Goal: Transaction & Acquisition: Purchase product/service

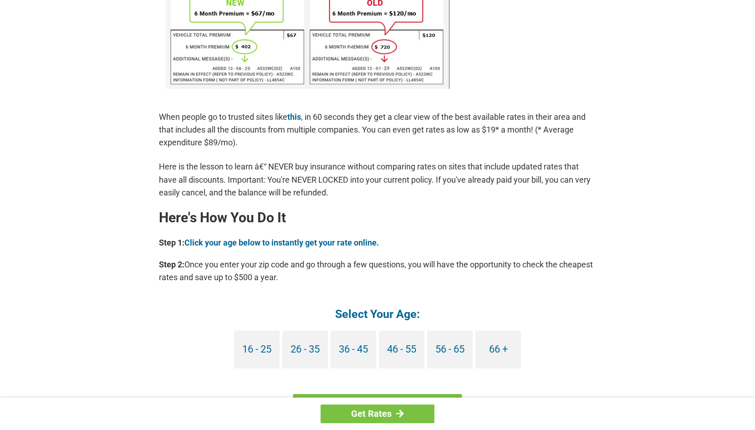
scroll to position [662, 0]
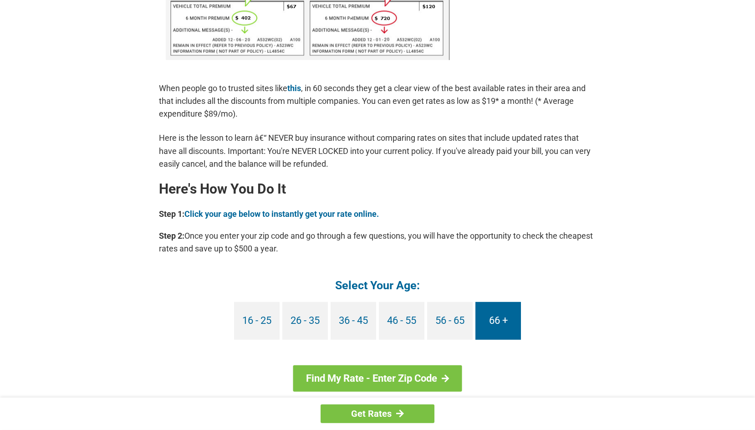
click at [508, 319] on link "66 +" at bounding box center [498, 321] width 46 height 38
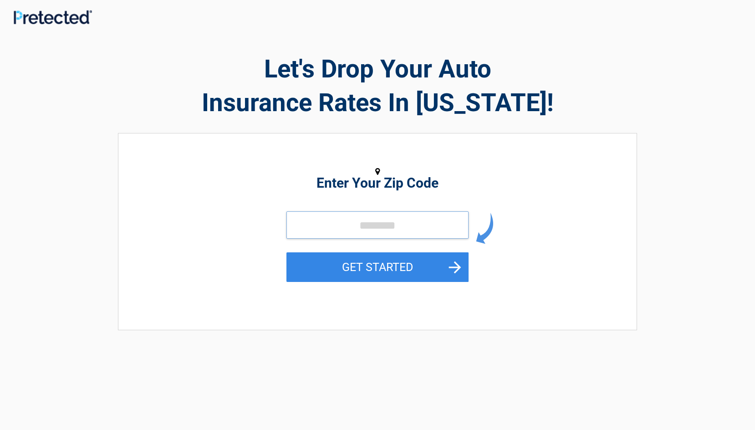
click at [317, 224] on input "tel" at bounding box center [377, 224] width 182 height 27
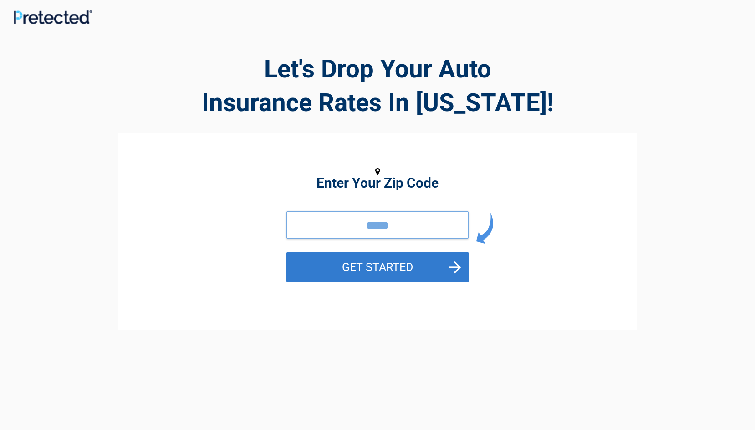
type input "*****"
click at [341, 265] on button "GET STARTED" at bounding box center [377, 267] width 182 height 30
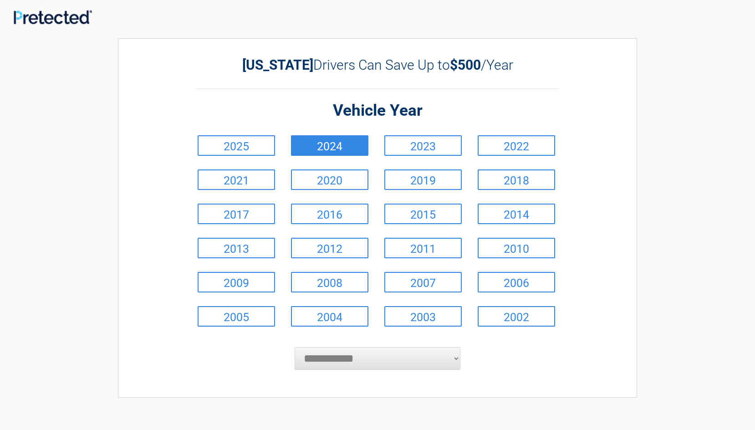
click at [334, 150] on link "2024" at bounding box center [329, 145] width 77 height 20
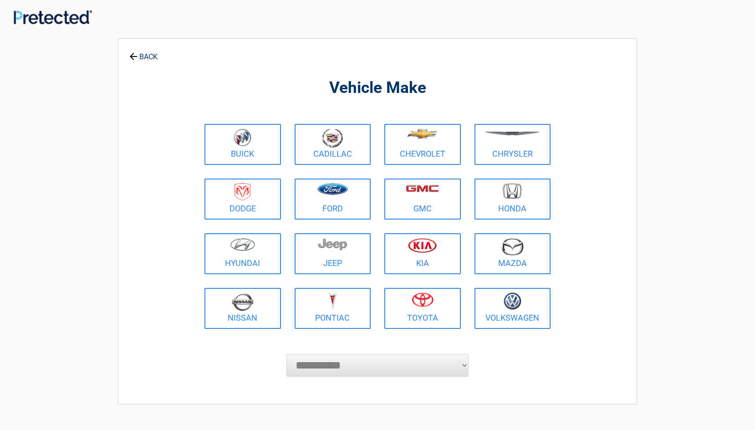
click at [286, 354] on select "**********" at bounding box center [377, 365] width 182 height 23
select select "***"
click option "***" at bounding box center [0, 0] width 0 height 0
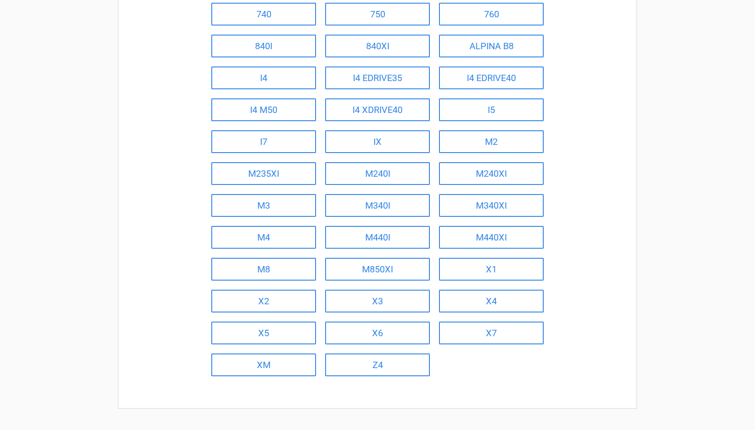
scroll to position [252, 0]
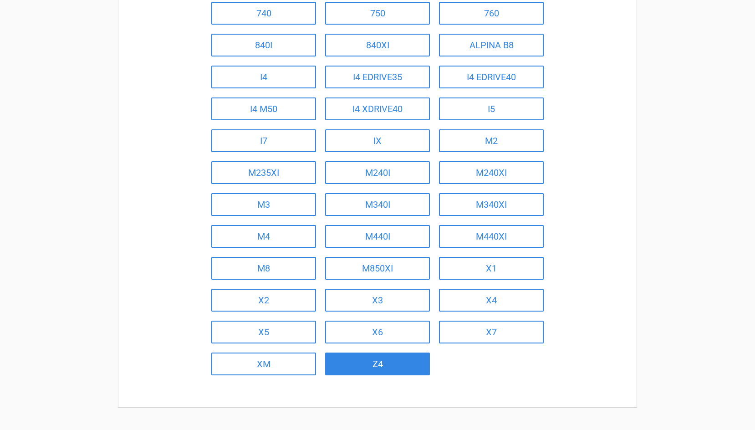
click at [372, 364] on link "Z4" at bounding box center [377, 363] width 105 height 23
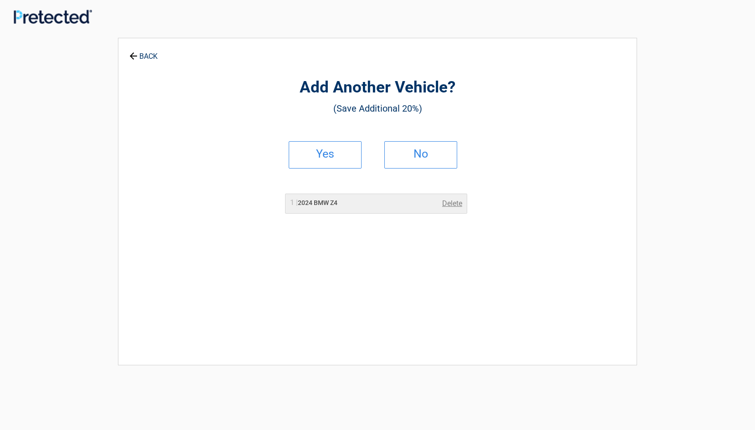
scroll to position [0, 0]
click at [408, 162] on link "No" at bounding box center [420, 155] width 73 height 27
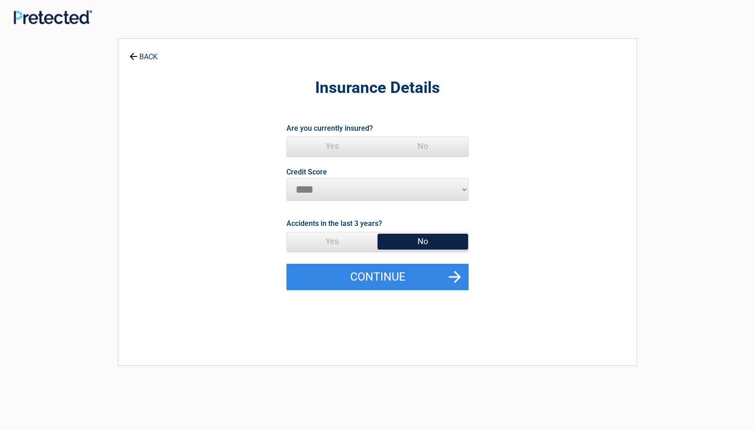
click at [330, 145] on span "Yes" at bounding box center [332, 146] width 91 height 18
select select "*********"
click option "*********" at bounding box center [0, 0] width 0 height 0
click at [412, 240] on span "No" at bounding box center [422, 241] width 91 height 18
click at [418, 239] on span "No" at bounding box center [422, 241] width 91 height 18
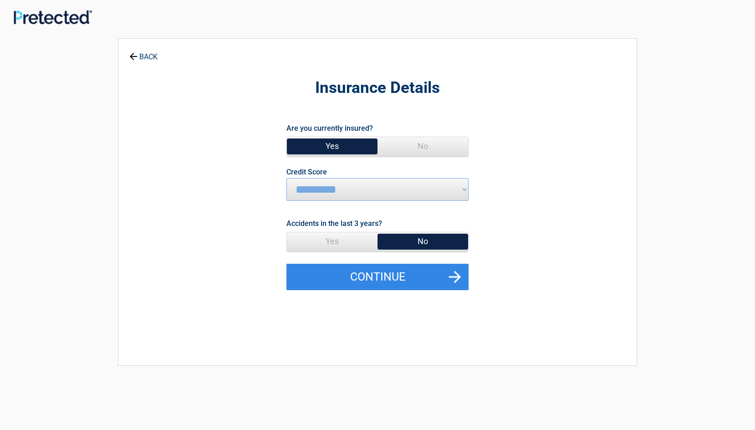
click at [431, 238] on span "No" at bounding box center [422, 241] width 91 height 18
click at [425, 240] on span "No" at bounding box center [422, 241] width 91 height 18
click at [348, 241] on span "Yes" at bounding box center [332, 241] width 91 height 18
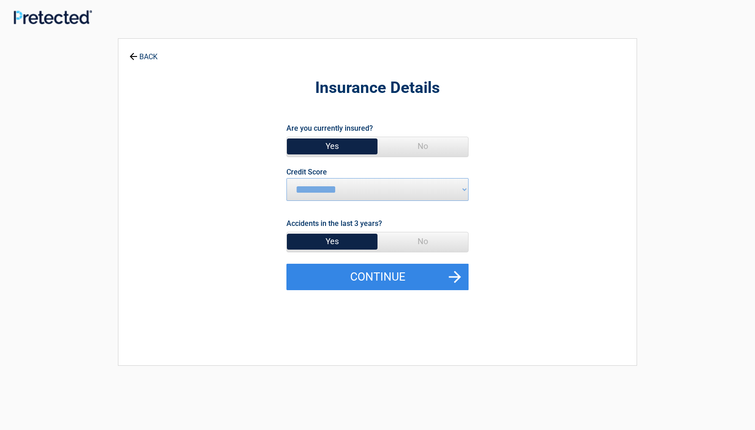
click at [417, 242] on span "No" at bounding box center [422, 241] width 91 height 18
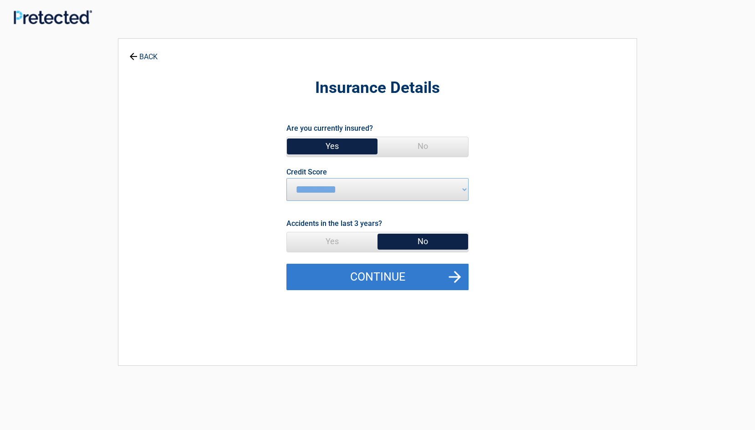
click at [405, 276] on button "Continue" at bounding box center [377, 276] width 182 height 26
click at [437, 275] on button "Continue" at bounding box center [377, 276] width 182 height 26
click at [449, 273] on button "Continue" at bounding box center [377, 276] width 182 height 26
click at [408, 279] on button "Continue" at bounding box center [377, 276] width 182 height 26
click at [456, 274] on button "Continue" at bounding box center [377, 276] width 182 height 26
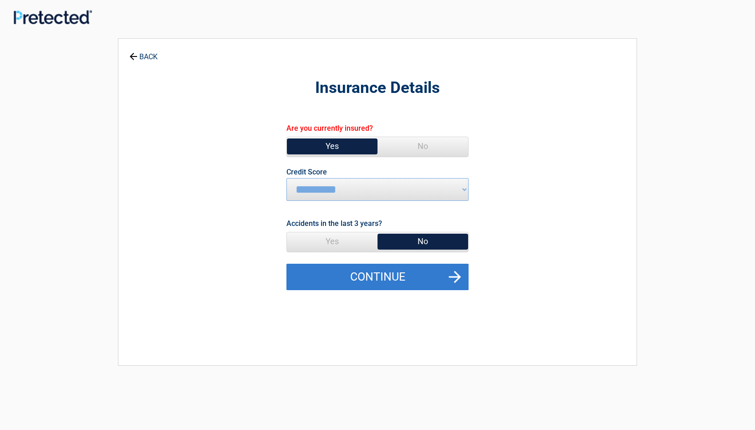
click at [455, 275] on button "Continue" at bounding box center [377, 276] width 182 height 26
click at [454, 276] on button "Continue" at bounding box center [377, 276] width 182 height 26
click at [453, 277] on button "Continue" at bounding box center [377, 276] width 182 height 26
click at [316, 277] on button "Continue" at bounding box center [377, 276] width 182 height 26
